Goal: Book appointment/travel/reservation

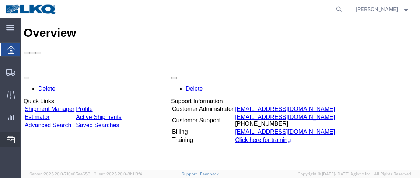
click at [0, 0] on span "Location Appointment" at bounding box center [0, 0] width 0 height 0
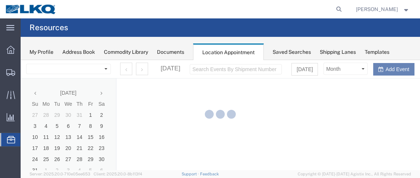
select select "28716"
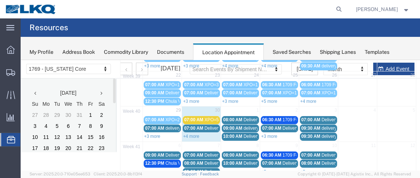
scroll to position [151, 0]
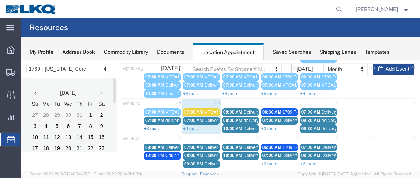
click at [155, 126] on link "+3 more" at bounding box center [152, 128] width 16 height 5
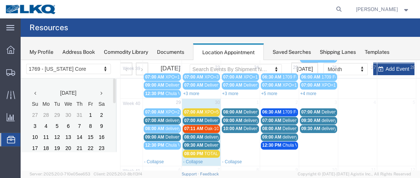
click at [163, 134] on span "09:00 AM" at bounding box center [154, 136] width 19 height 5
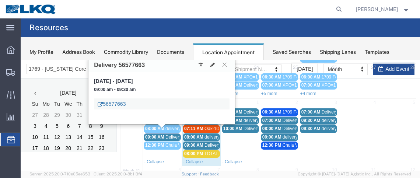
click at [119, 103] on link "56577663" at bounding box center [112, 103] width 28 height 7
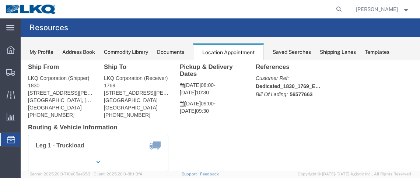
scroll to position [45, 0]
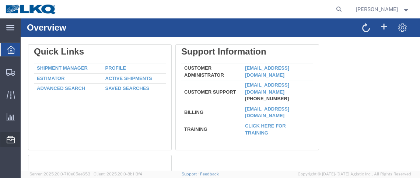
click at [0, 0] on span "Location Appointment" at bounding box center [0, 0] width 0 height 0
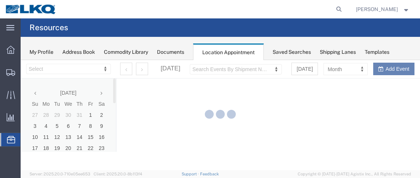
select select "28716"
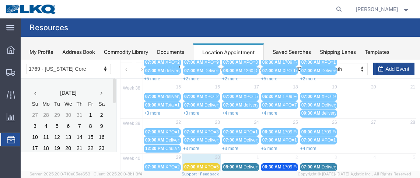
scroll to position [151, 0]
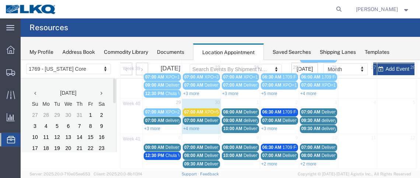
click at [155, 118] on span "07:00 AM" at bounding box center [154, 120] width 19 height 5
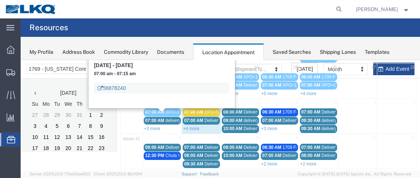
click at [117, 87] on link "56878240" at bounding box center [112, 87] width 28 height 7
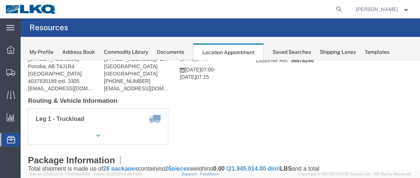
scroll to position [48, 0]
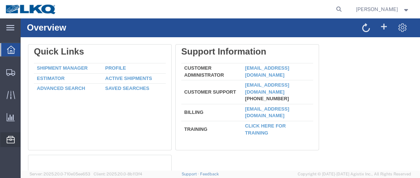
click at [0, 0] on span "Location Appointment" at bounding box center [0, 0] width 0 height 0
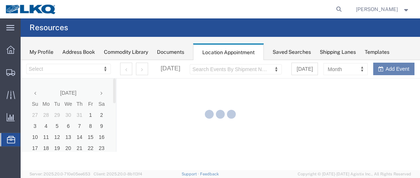
select select "28716"
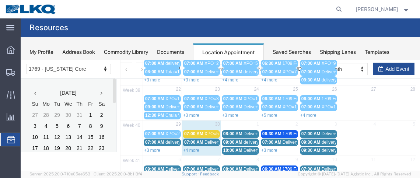
scroll to position [151, 0]
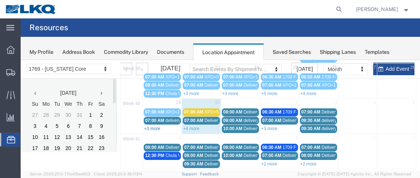
click at [148, 126] on link "+3 more" at bounding box center [152, 128] width 16 height 5
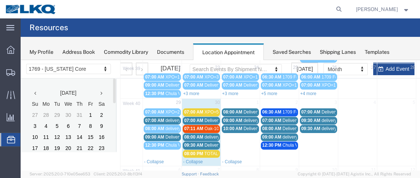
click at [156, 118] on span "07:00 AM" at bounding box center [154, 120] width 19 height 5
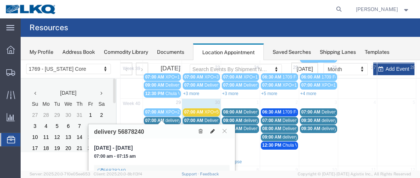
click at [215, 131] on button at bounding box center [212, 131] width 10 height 8
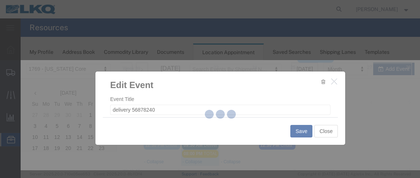
select select
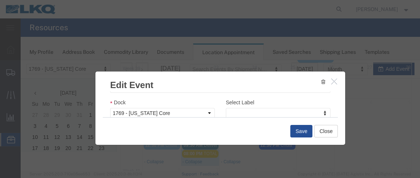
scroll to position [141, 0]
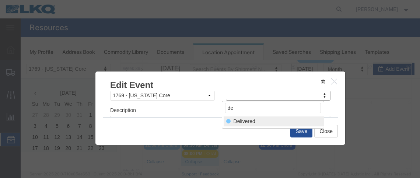
type input "de"
select select "40"
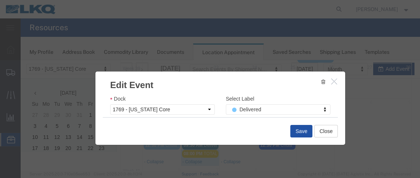
click at [299, 129] on button "Save" at bounding box center [301, 131] width 22 height 13
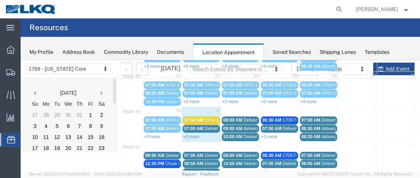
scroll to position [151, 0]
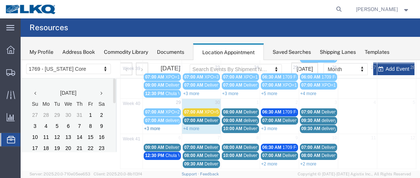
click at [156, 126] on link "+3 more" at bounding box center [152, 128] width 16 height 5
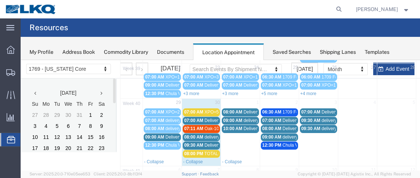
click at [157, 134] on span "09:00 AM" at bounding box center [154, 136] width 19 height 5
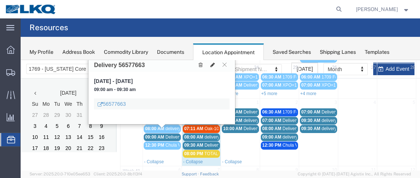
click at [214, 65] on icon at bounding box center [212, 64] width 4 height 5
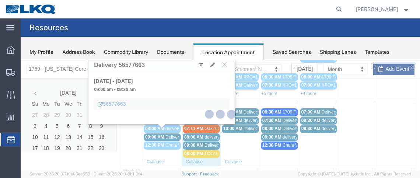
select select "100"
select select "1"
select select
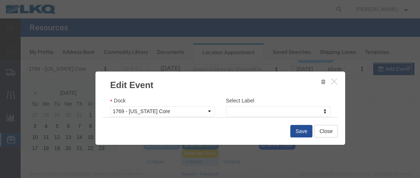
scroll to position [132, 0]
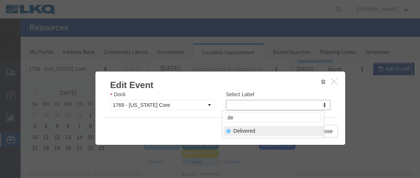
type input "de"
select select "40"
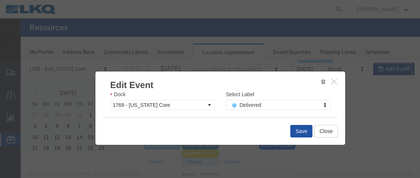
click at [294, 129] on button "Save" at bounding box center [301, 131] width 22 height 13
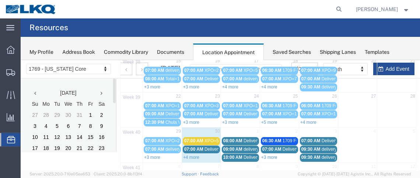
scroll to position [151, 0]
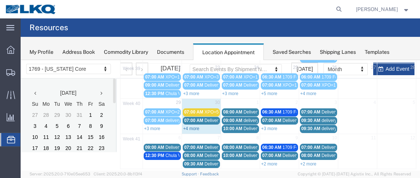
click at [191, 126] on link "+4 more" at bounding box center [191, 128] width 16 height 5
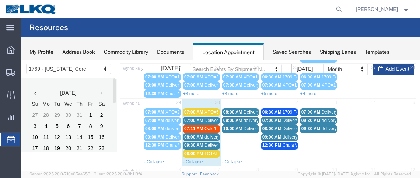
click at [198, 151] on span "08:00 PM" at bounding box center [193, 153] width 19 height 5
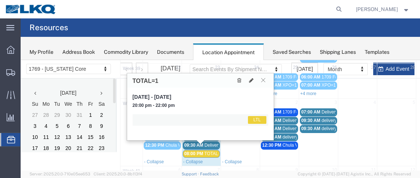
click at [263, 82] on button at bounding box center [263, 80] width 10 height 7
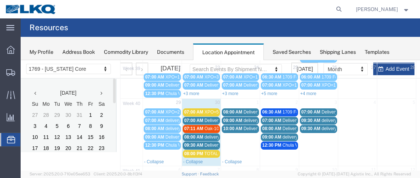
click at [322, 118] on span "delivery 56701904" at bounding box center [340, 120] width 36 height 5
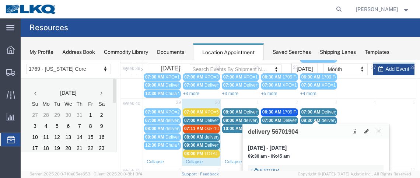
click at [265, 168] on link "56701904" at bounding box center [266, 170] width 28 height 7
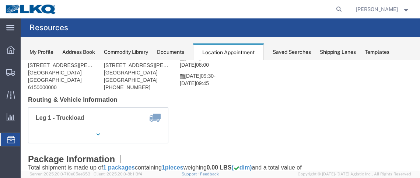
scroll to position [49, 0]
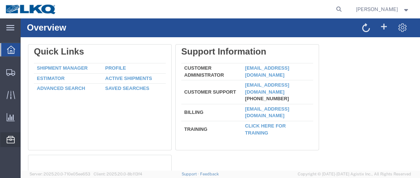
click at [0, 0] on span "Location Appointment" at bounding box center [0, 0] width 0 height 0
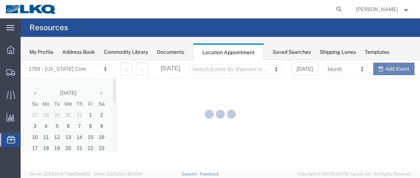
select select "28716"
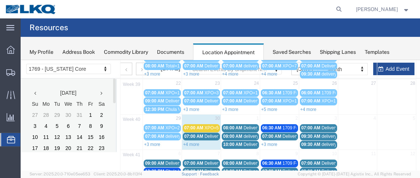
scroll to position [151, 0]
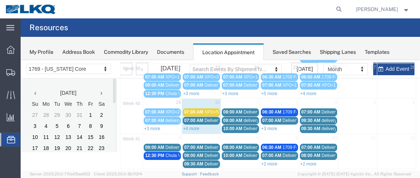
click at [307, 126] on span "09:30 AM" at bounding box center [310, 128] width 19 height 5
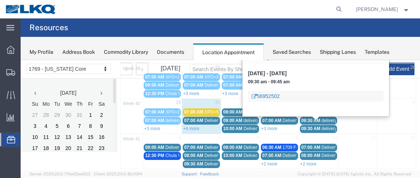
click at [269, 95] on link "56952502" at bounding box center [266, 95] width 28 height 7
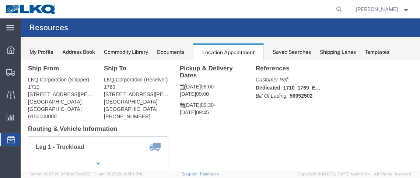
scroll to position [20, 0]
